Goal: Find specific page/section: Find specific page/section

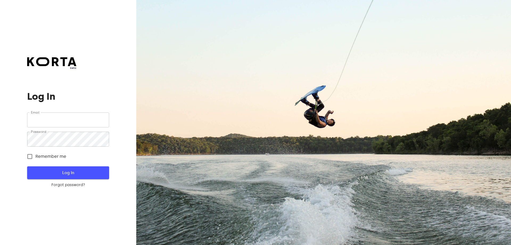
type input "[EMAIL_ADDRESS][DOMAIN_NAME]"
click at [80, 174] on span "Log In" at bounding box center [68, 172] width 65 height 7
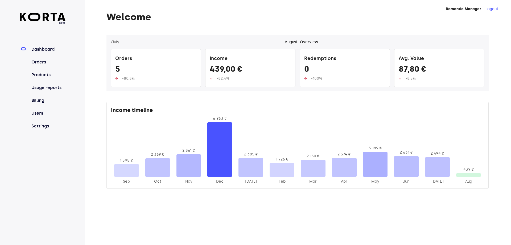
click at [41, 66] on nav "Dashboard Orders Products Usage reports Billing Users Settings" at bounding box center [43, 87] width 46 height 83
click at [41, 61] on link "Orders" at bounding box center [47, 62] width 35 height 6
